Goal: Transaction & Acquisition: Obtain resource

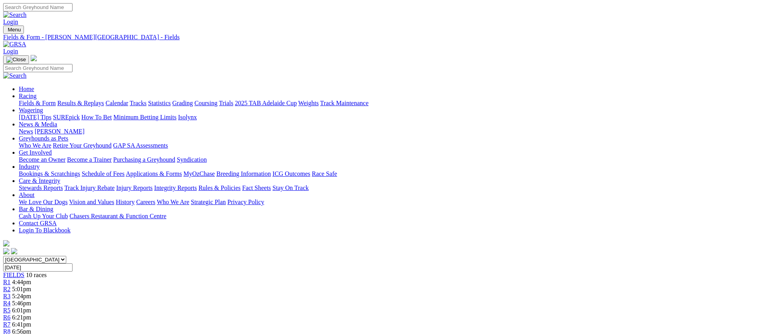
click at [56, 100] on link "Fields & Form" at bounding box center [37, 103] width 37 height 7
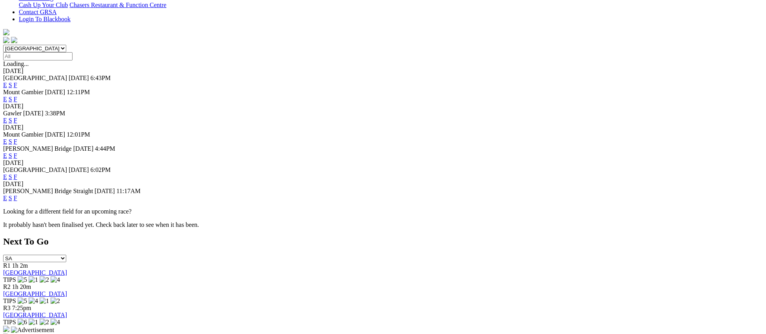
scroll to position [215, 0]
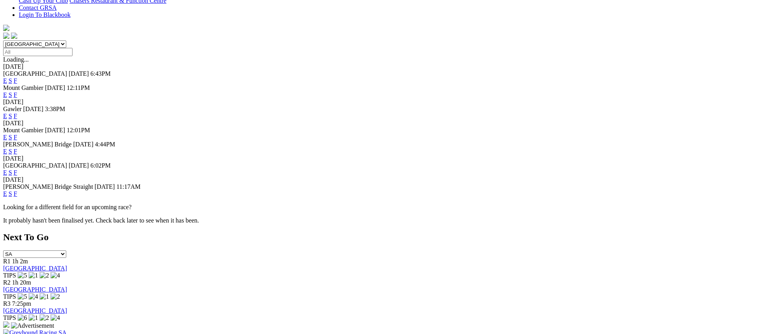
click at [17, 169] on link "F" at bounding box center [16, 172] width 4 height 7
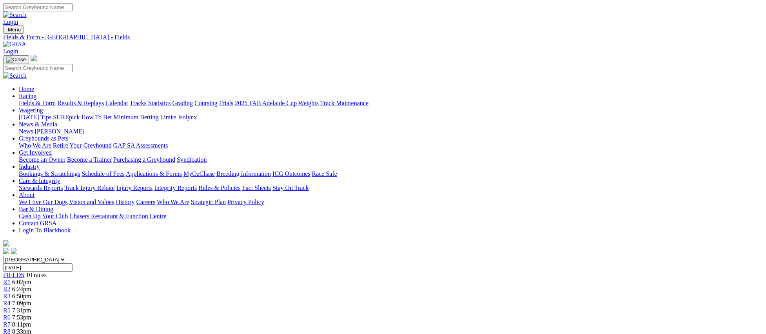
click at [56, 100] on link "Fields & Form" at bounding box center [37, 103] width 37 height 7
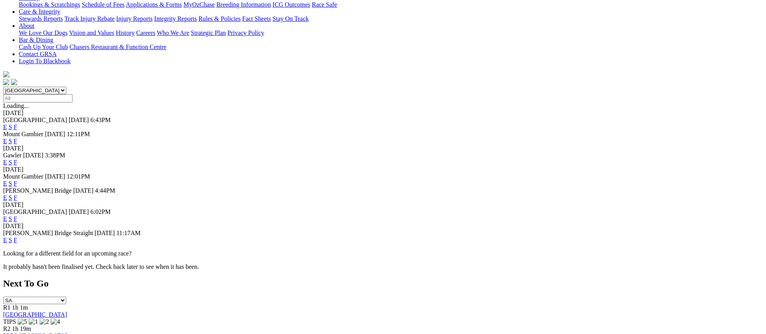
scroll to position [204, 0]
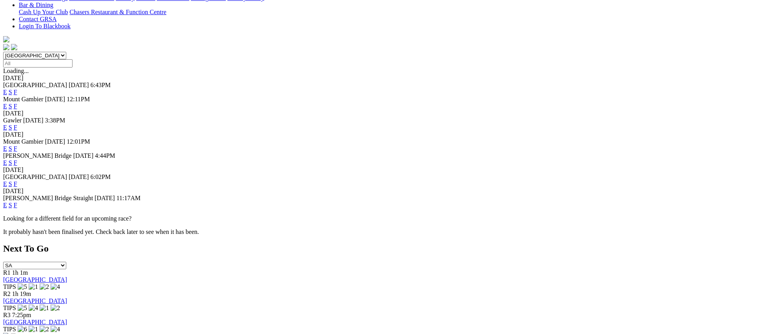
click at [17, 201] on link "F" at bounding box center [16, 204] width 4 height 7
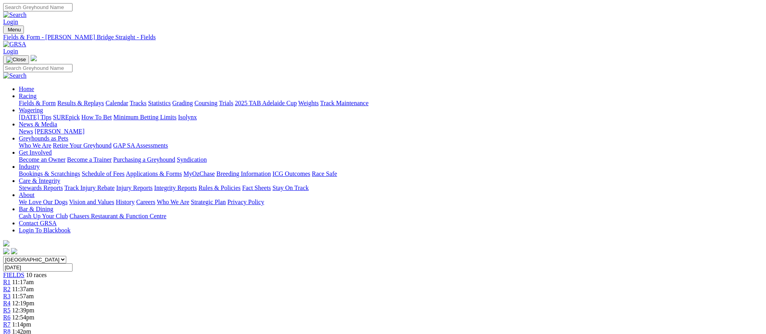
click at [319, 100] on link "Weights" at bounding box center [308, 103] width 20 height 7
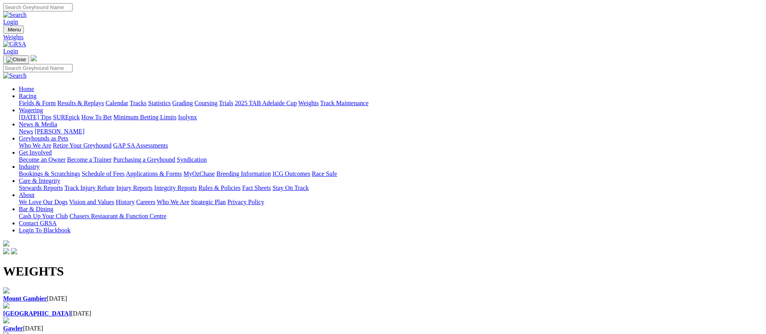
click at [301, 302] on div "[GEOGRAPHIC_DATA] [DATE]" at bounding box center [383, 309] width 760 height 15
